Goal: Check status: Check status

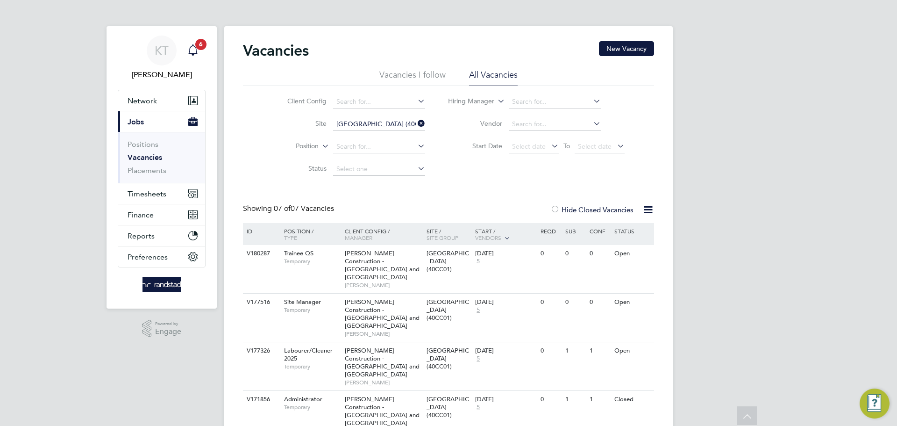
click at [193, 47] on icon "Main navigation" at bounding box center [192, 49] width 11 height 11
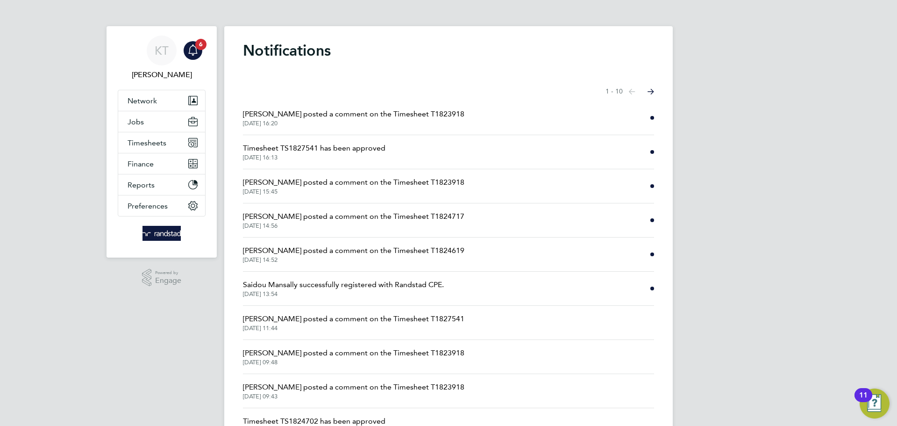
click at [437, 143] on li "Timesheet TS1827541 has been approved [DATE] 16:13" at bounding box center [448, 152] width 411 height 34
click at [375, 153] on span "Timesheet TS1827541 has been approved" at bounding box center [314, 147] width 142 height 11
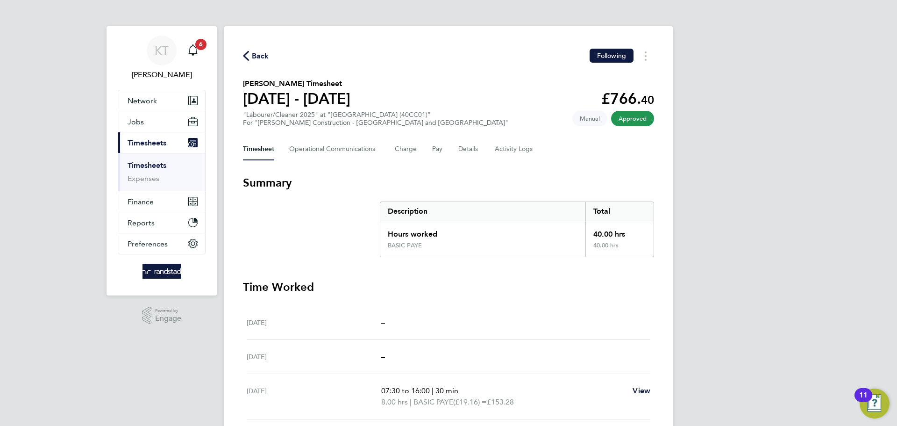
click at [246, 57] on icon "button" at bounding box center [246, 56] width 6 height 10
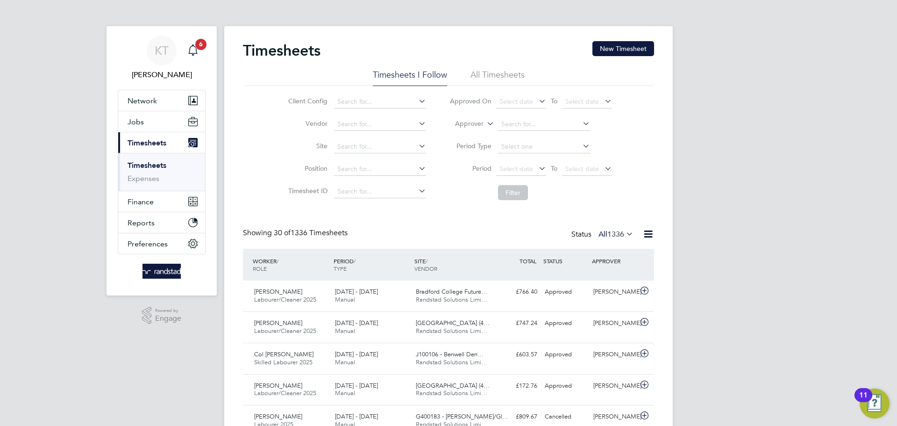
click at [196, 47] on span "6" at bounding box center [200, 44] width 11 height 11
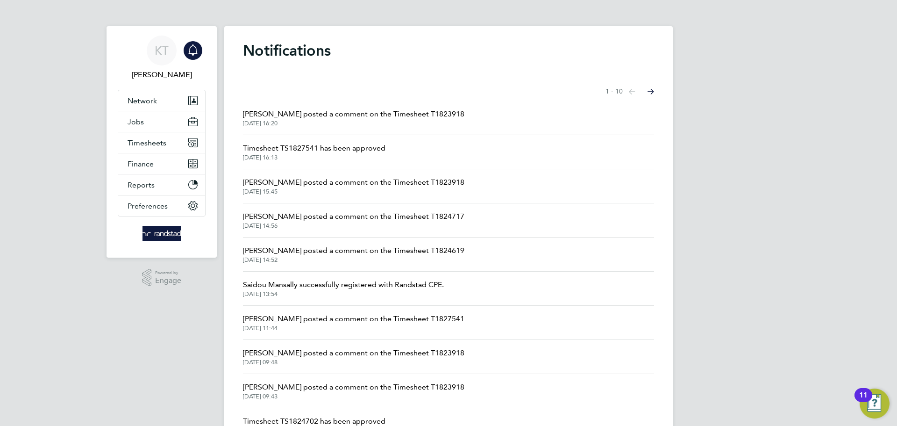
click at [292, 114] on span "[PERSON_NAME] posted a comment on the Timesheet T1823918" at bounding box center [353, 113] width 221 height 11
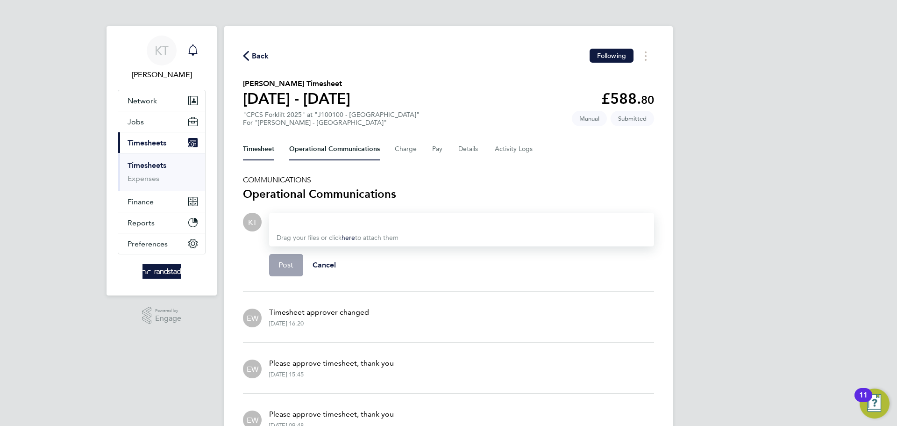
click at [260, 152] on button "Timesheet" at bounding box center [258, 149] width 31 height 22
